Goal: Information Seeking & Learning: Learn about a topic

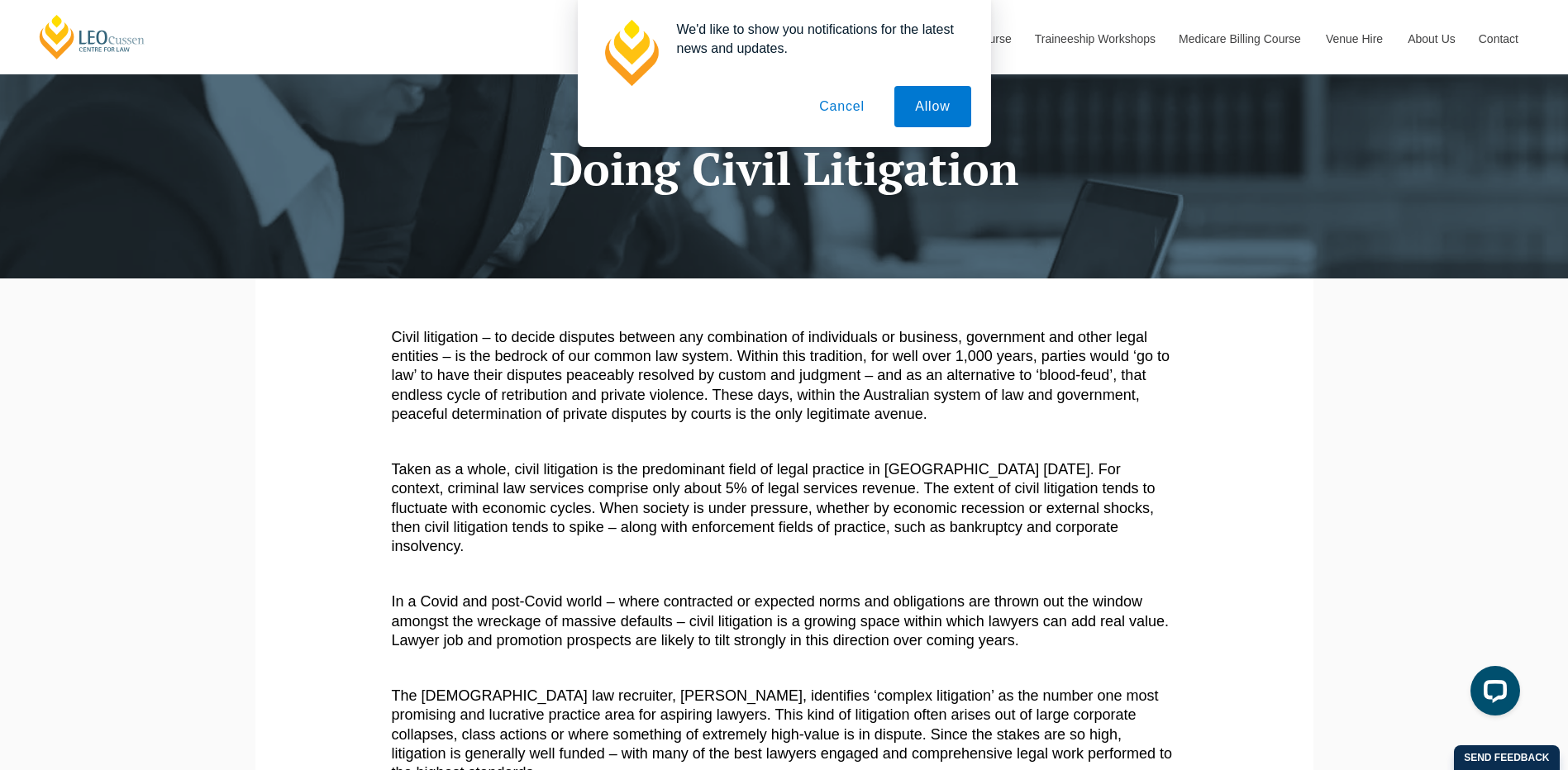
click at [845, 113] on button "Cancel" at bounding box center [841, 105] width 86 height 41
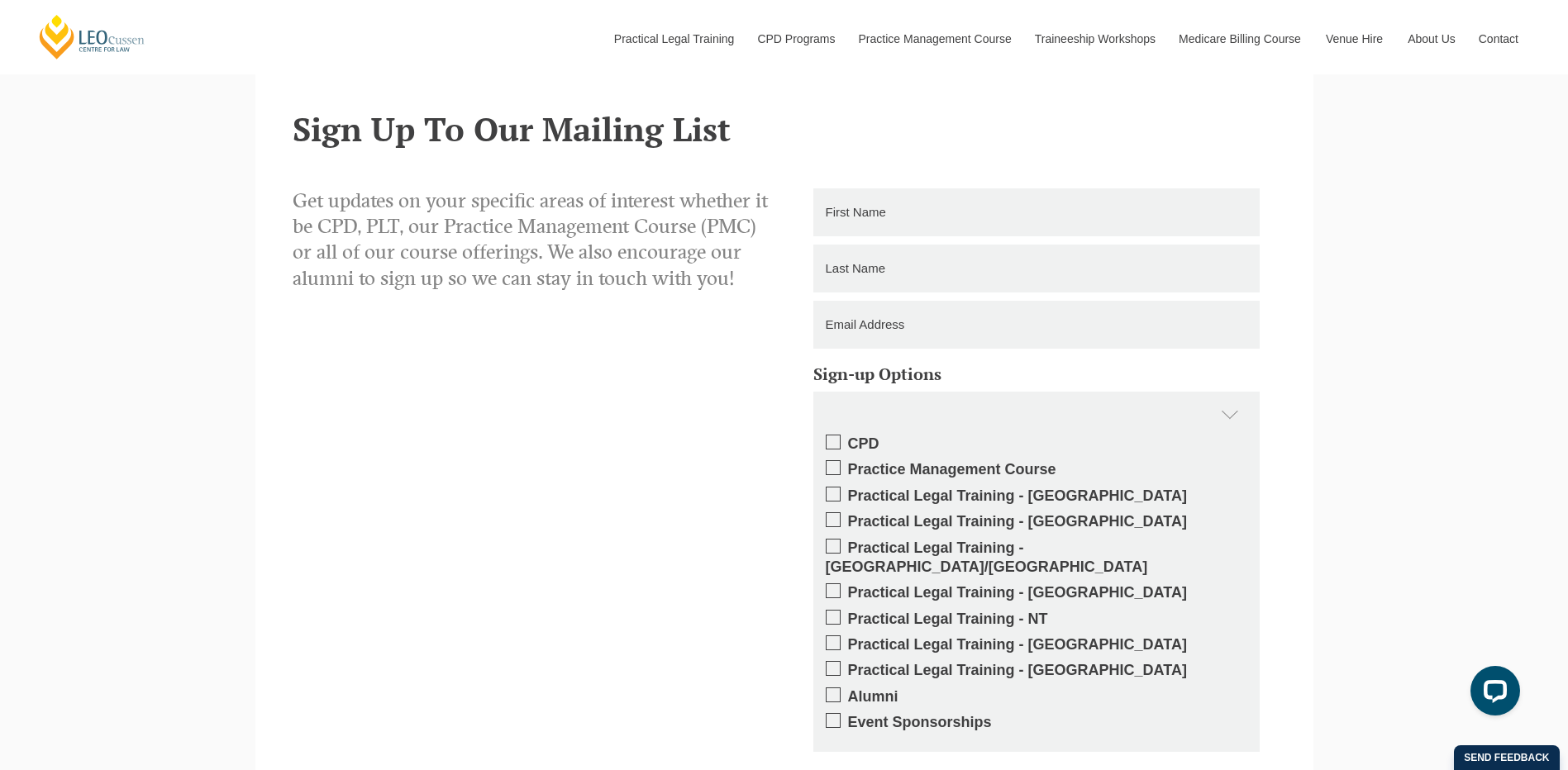
scroll to position [1831, 0]
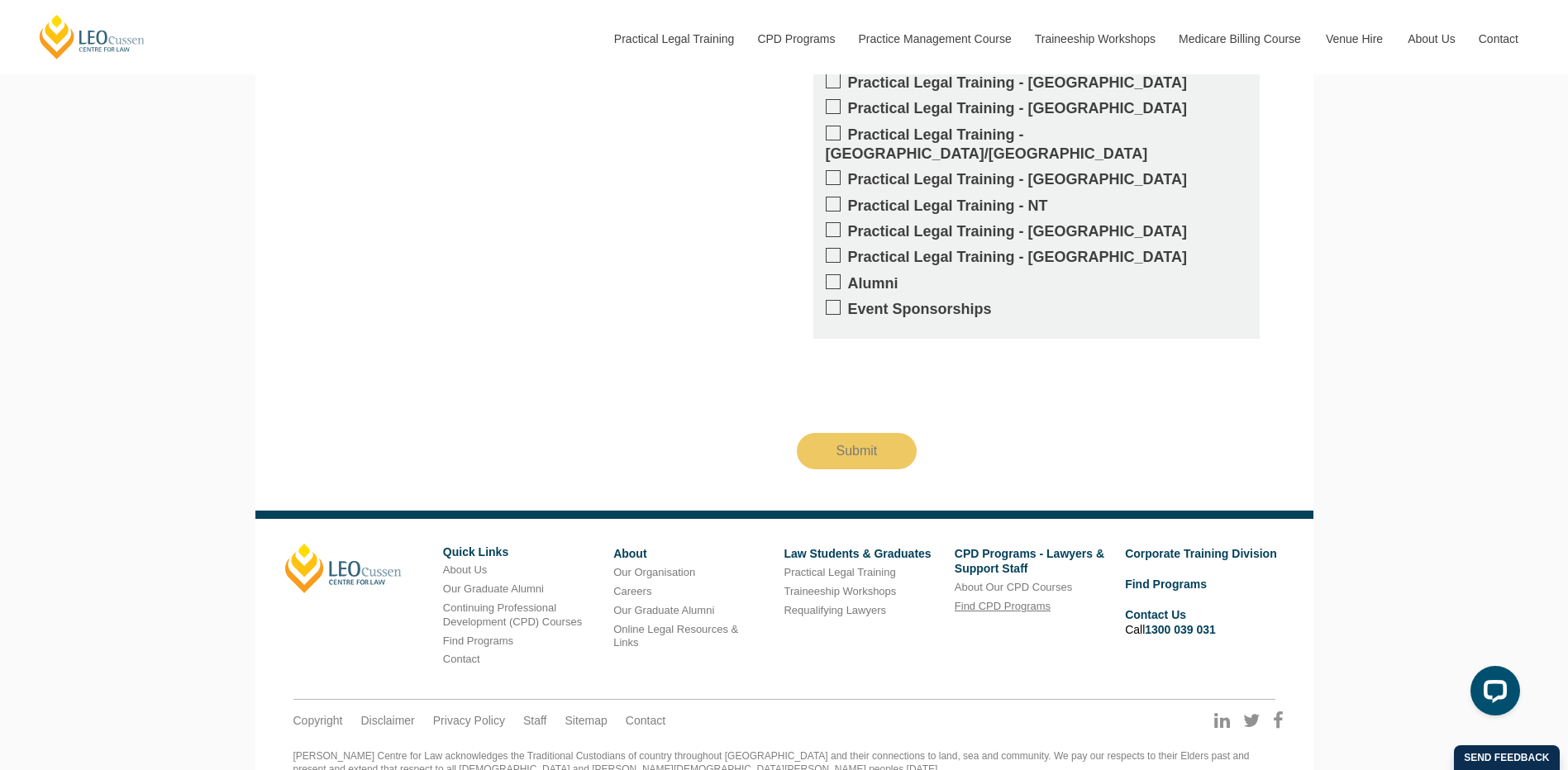
click at [996, 600] on link "Find CPD Programs" at bounding box center [1001, 606] width 95 height 13
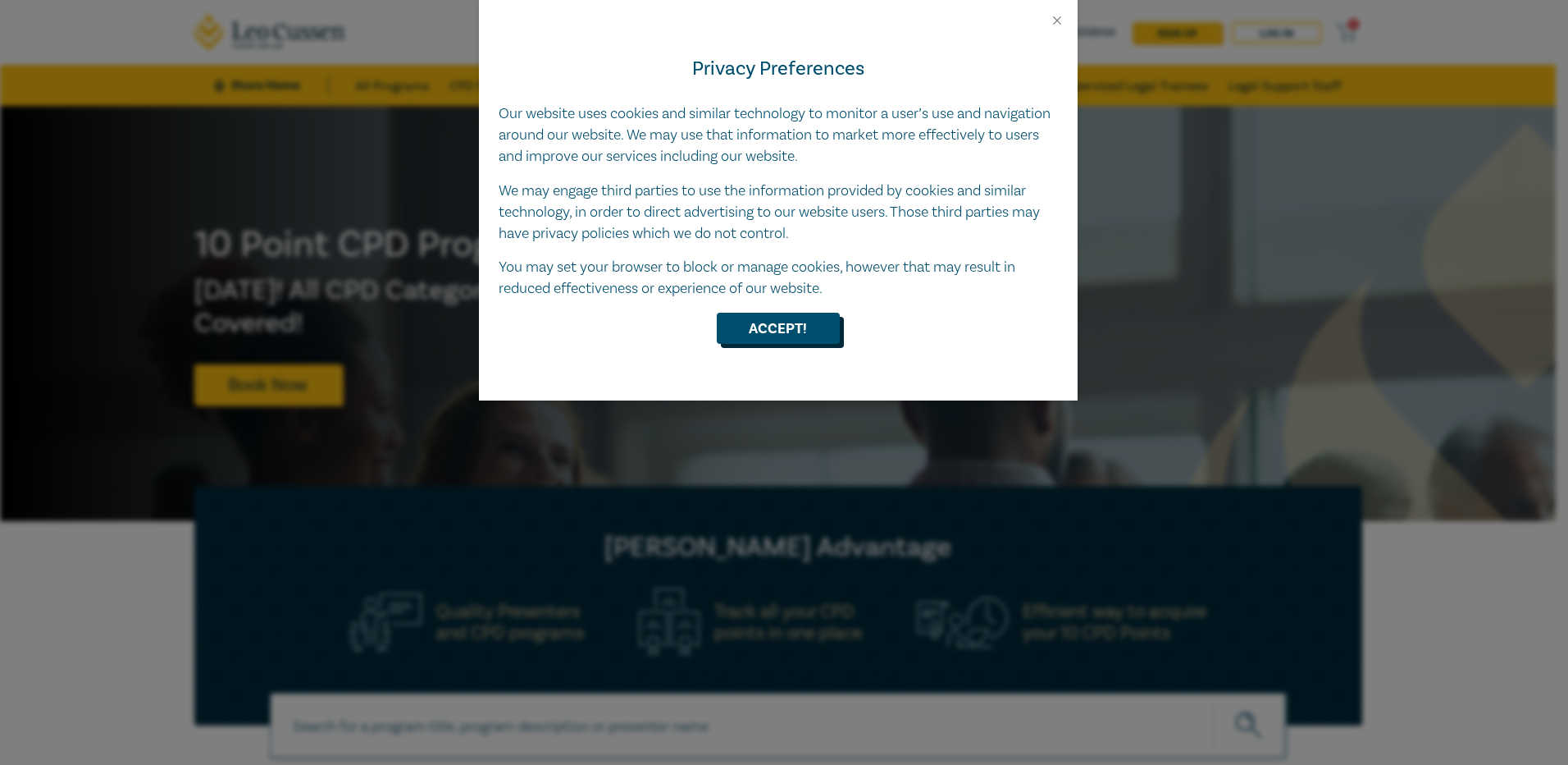
click at [775, 322] on button "Accept!" at bounding box center [778, 328] width 123 height 32
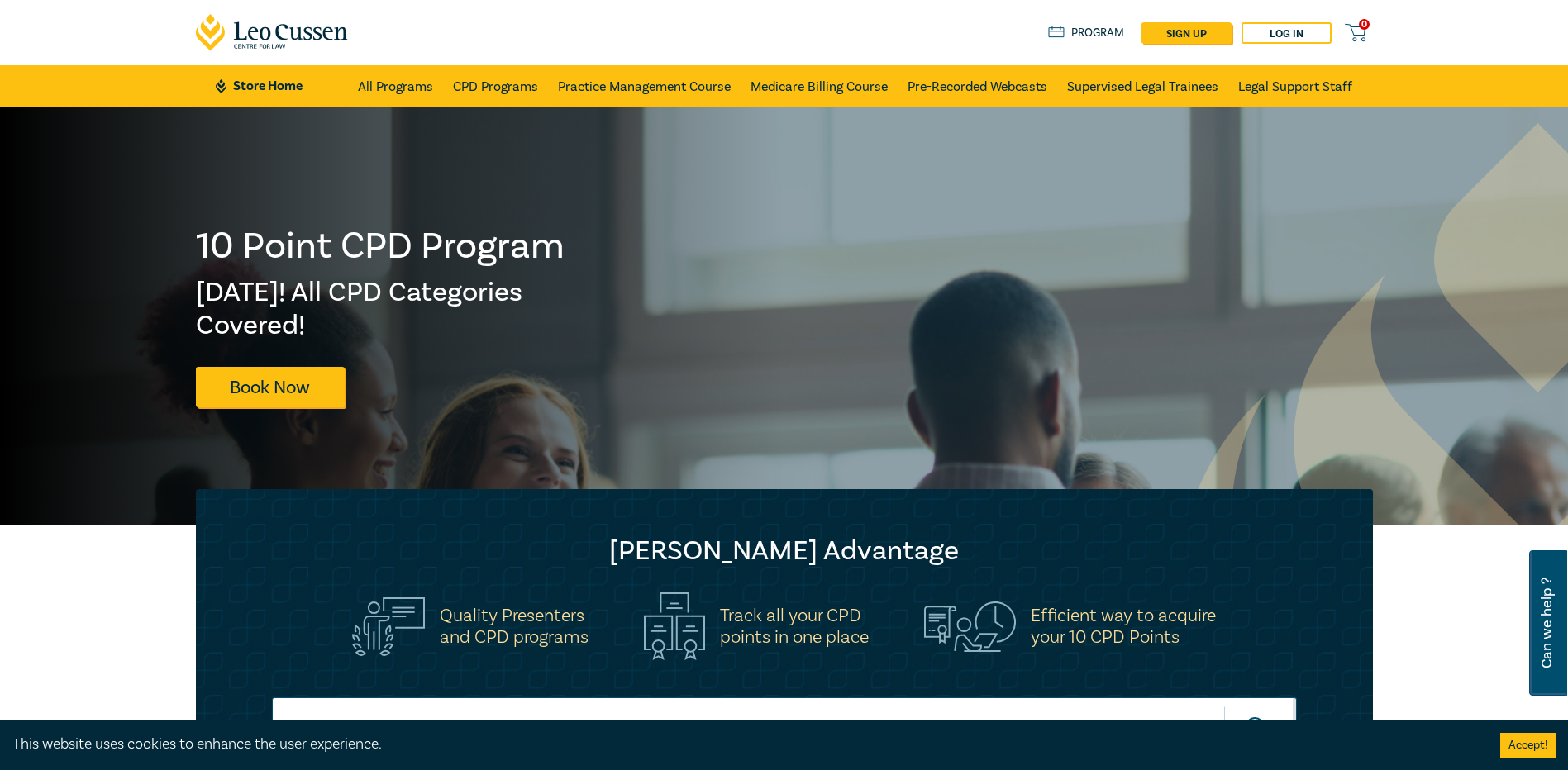
scroll to position [330, 0]
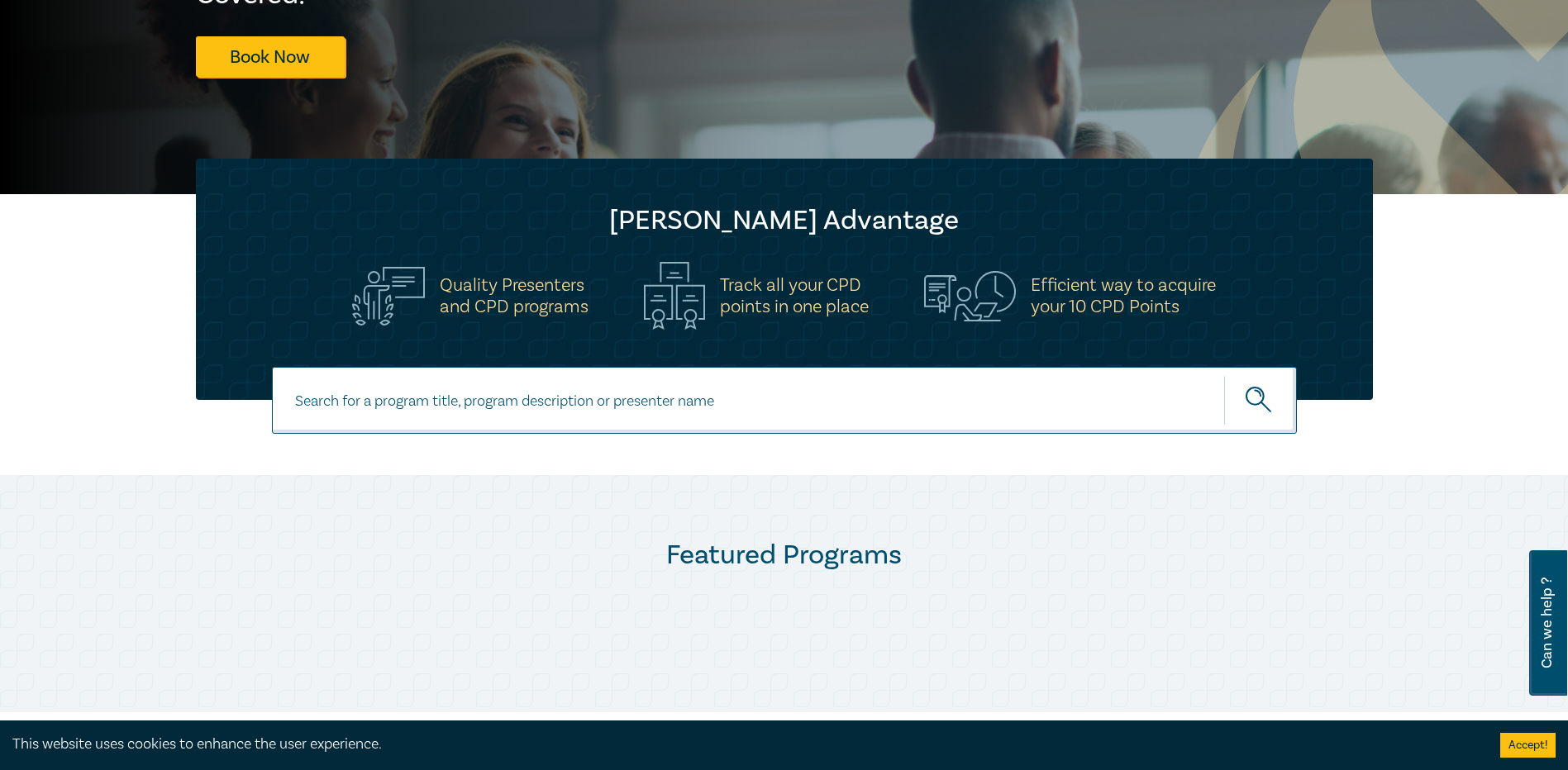
click at [517, 404] on input at bounding box center [784, 400] width 1025 height 67
type input "Courts Victoria"
click at [1245, 399] on icon "submit" at bounding box center [1260, 401] width 29 height 29
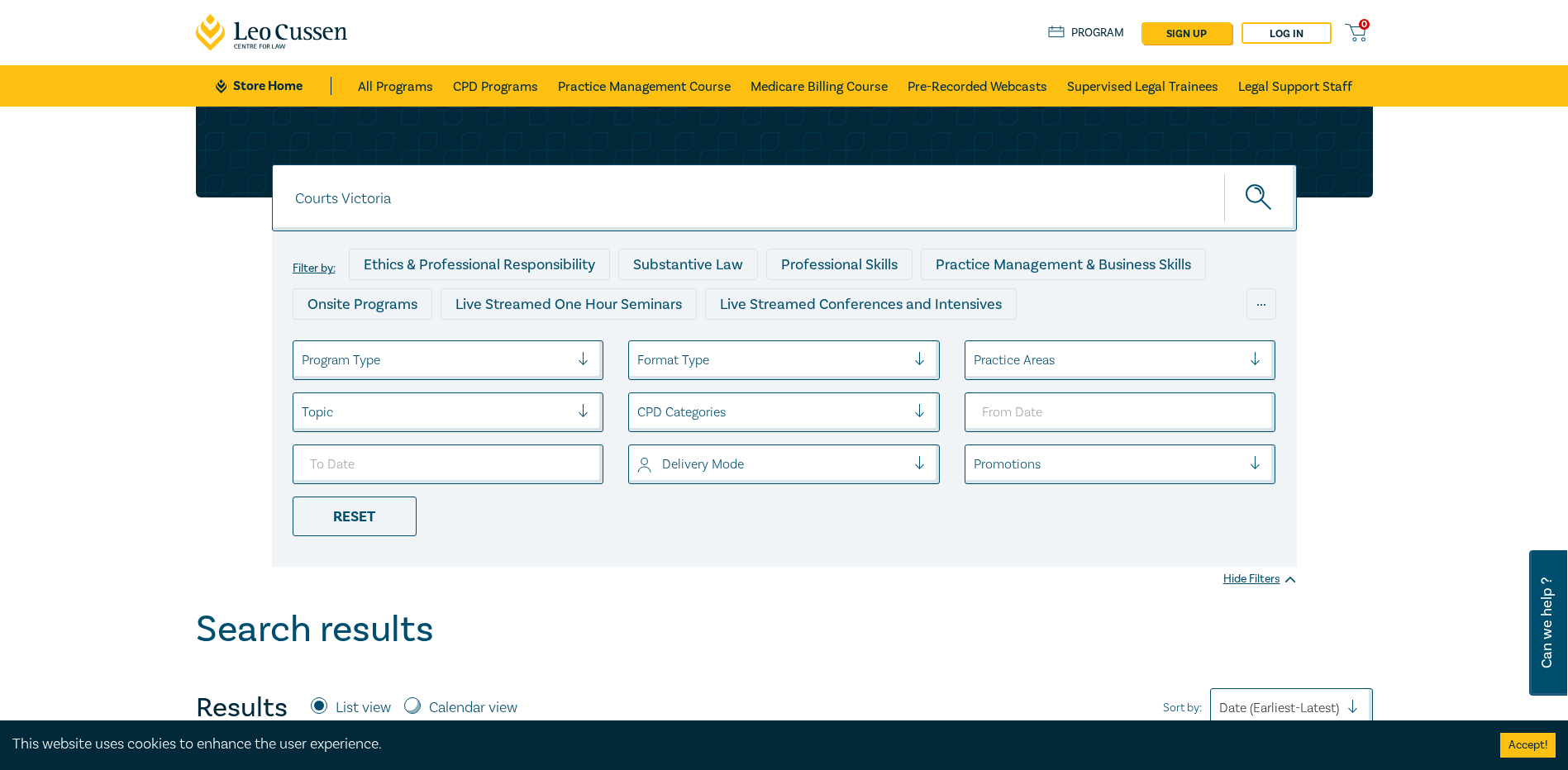
drag, startPoint x: 373, startPoint y: 199, endPoint x: 266, endPoint y: 189, distance: 107.5
click at [266, 189] on div "Courts Victoria Courts Victoria Courts Victoria Filter by: Ethics & Professiona…" at bounding box center [784, 336] width 1197 height 460
type input "Litigation"
click at [1260, 195] on icon "submit" at bounding box center [1260, 199] width 29 height 29
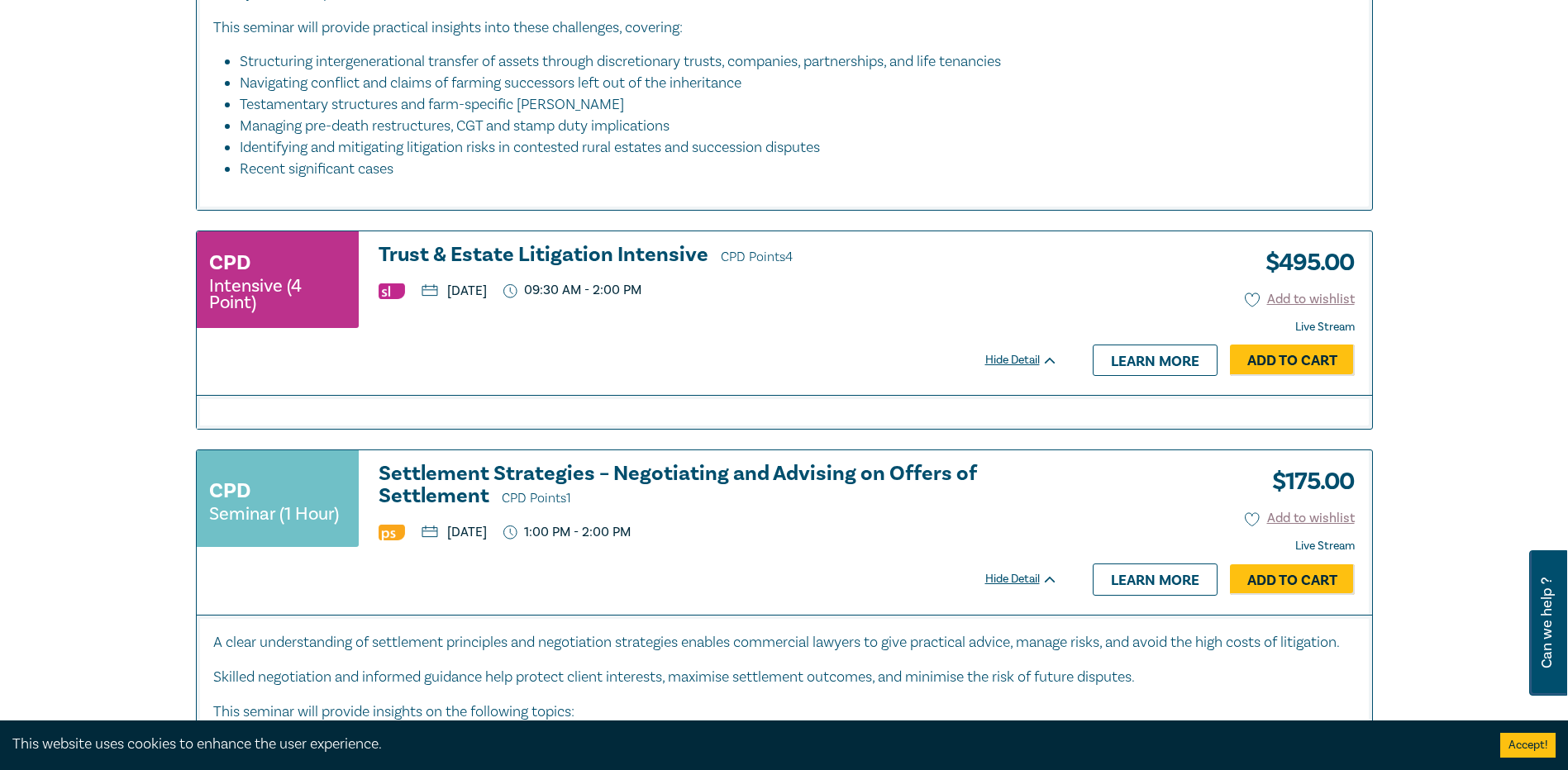
scroll to position [3469, 0]
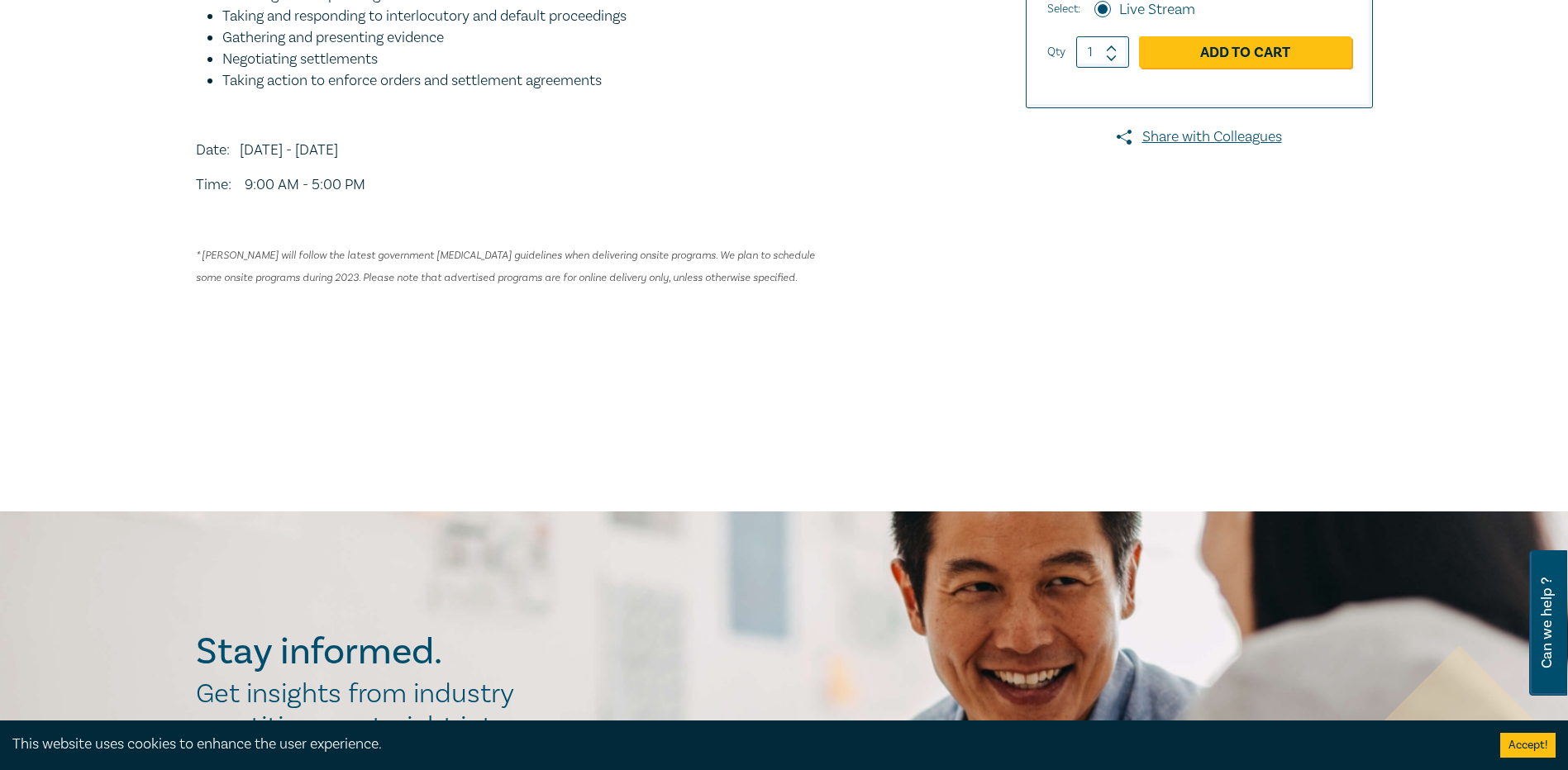
scroll to position [83, 0]
